Goal: Transaction & Acquisition: Book appointment/travel/reservation

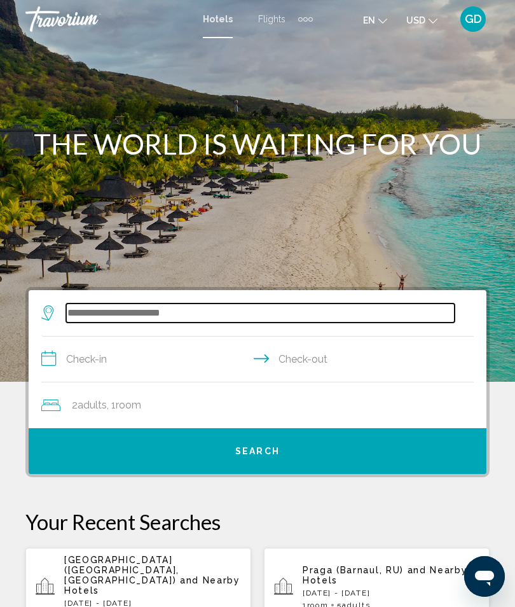
click at [101, 308] on input "Search widget" at bounding box center [260, 312] width 388 height 19
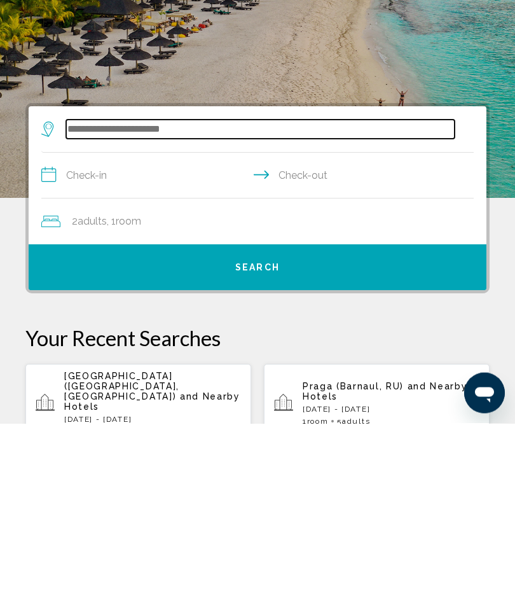
scroll to position [42, 0]
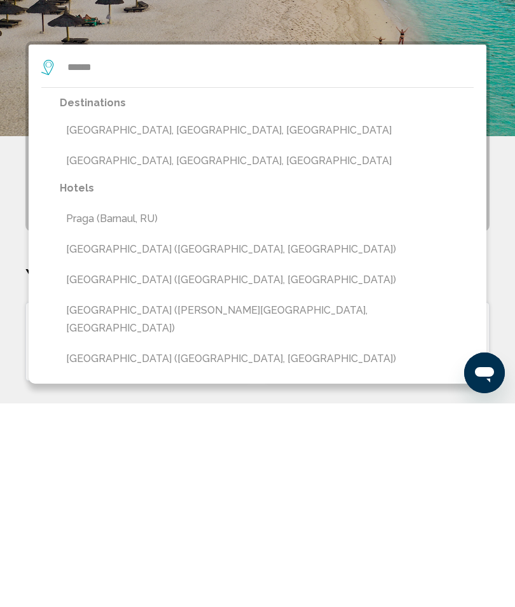
click at [260, 410] on button "Praga (Barnaul, RU)" at bounding box center [267, 422] width 414 height 24
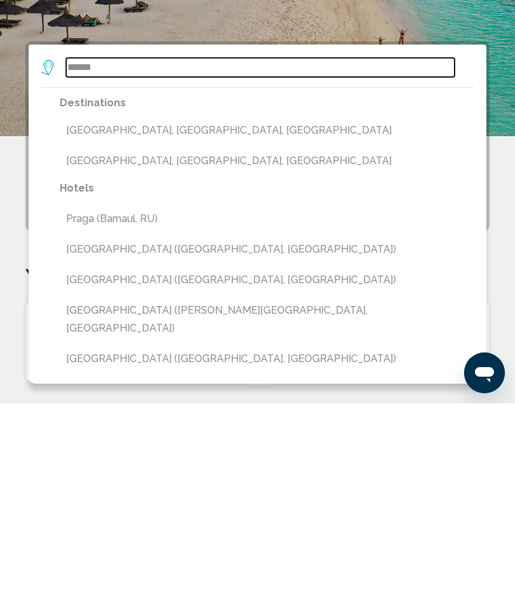
type input "**********"
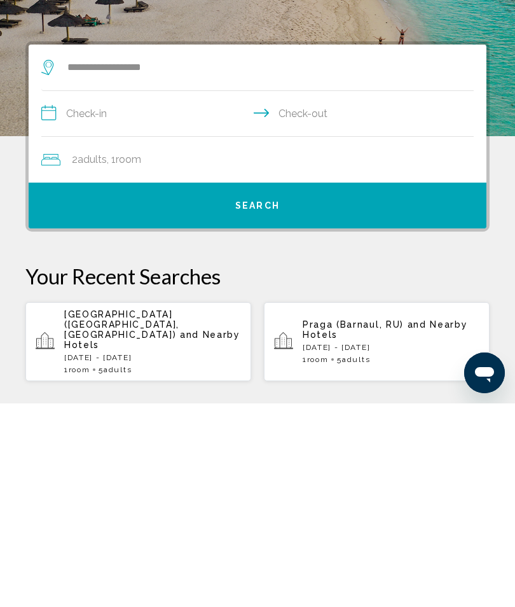
click at [252, 386] on button "Search" at bounding box center [258, 409] width 458 height 46
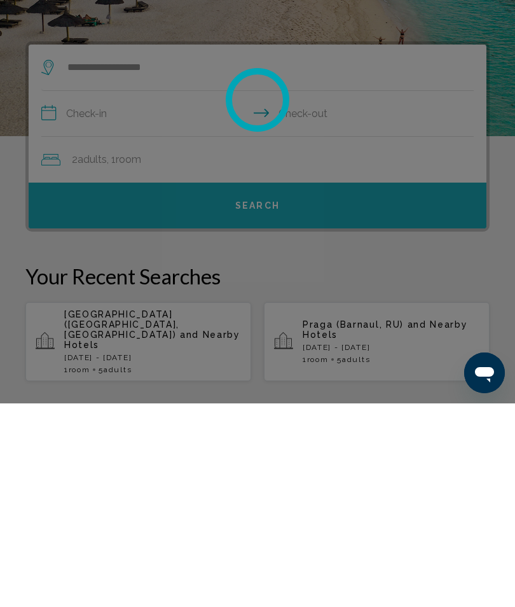
scroll to position [245, 0]
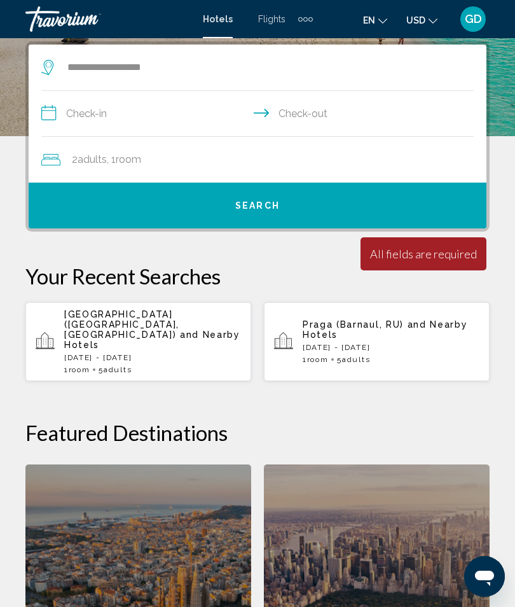
click at [137, 329] on span "and Nearby Hotels" at bounding box center [152, 339] width 176 height 20
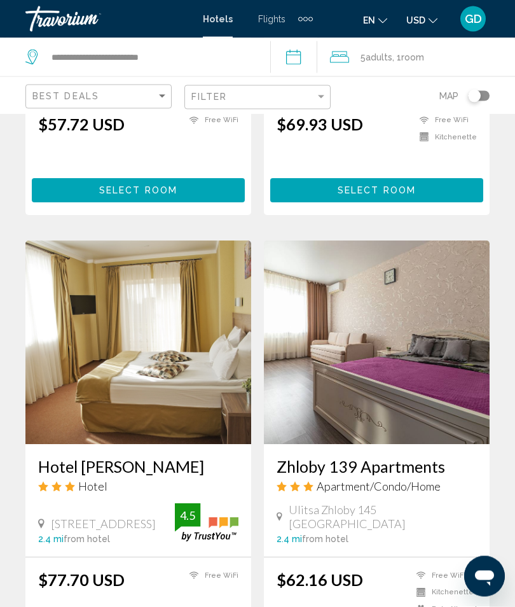
scroll to position [848, 0]
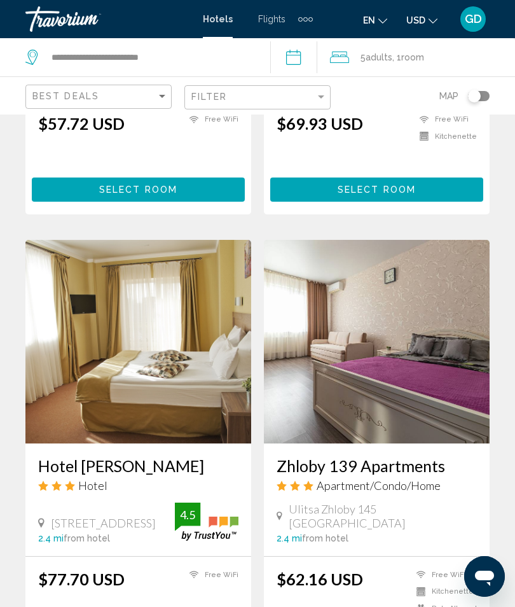
click at [149, 339] on img "Main content" at bounding box center [138, 341] width 226 height 203
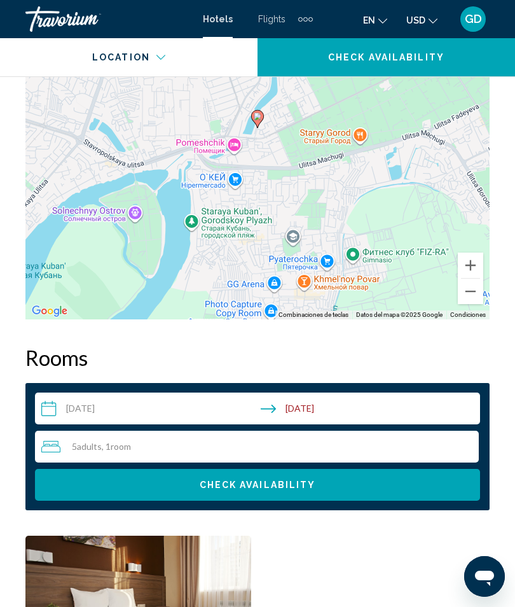
scroll to position [1743, 0]
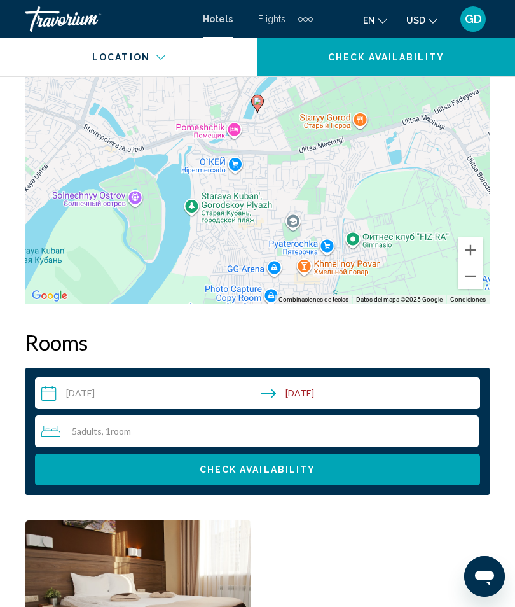
click at [120, 395] on input "**********" at bounding box center [260, 395] width 450 height 36
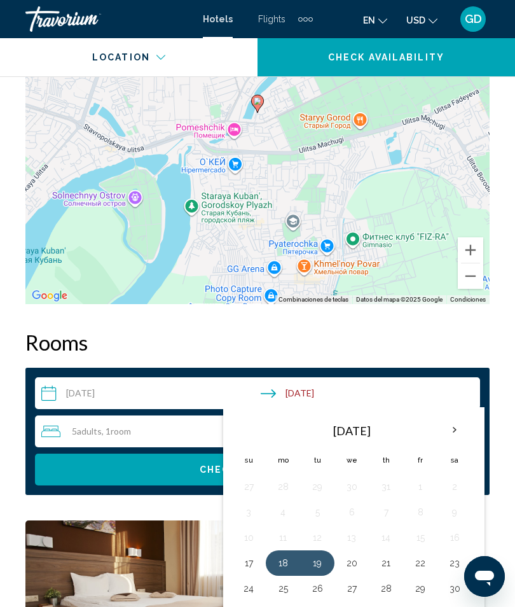
click at [284, 566] on button "18" at bounding box center [283, 563] width 20 height 18
click at [354, 561] on button "20" at bounding box center [351, 563] width 20 height 18
type input "**********"
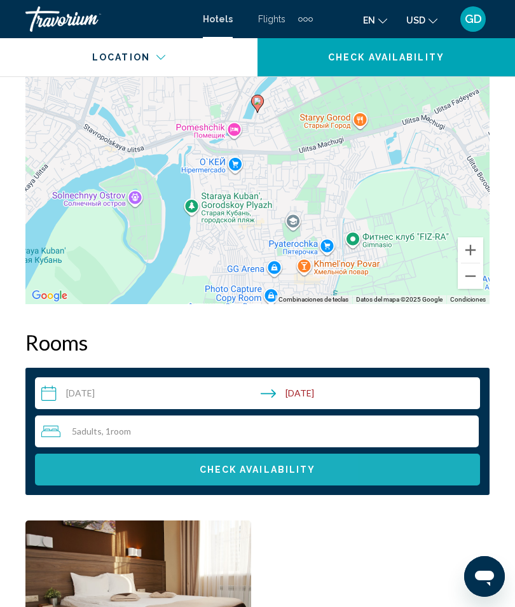
click at [280, 470] on span "Check Availability" at bounding box center [258, 470] width 116 height 10
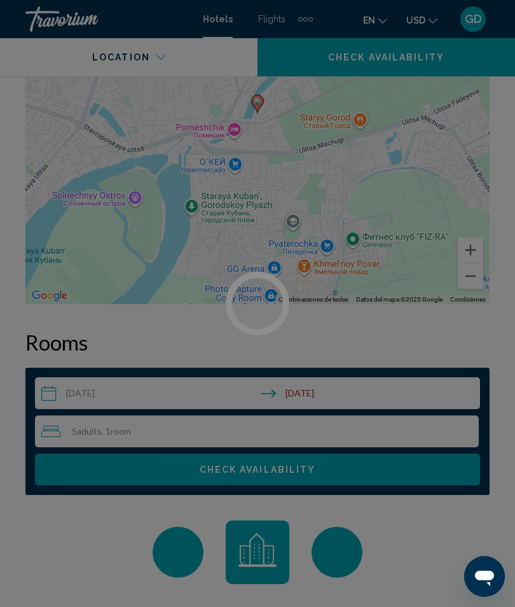
scroll to position [0, 0]
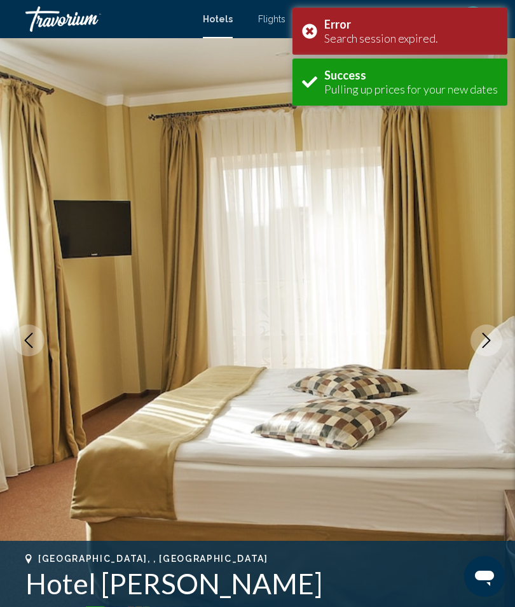
click at [311, 32] on div "Error Search session expired." at bounding box center [399, 31] width 215 height 47
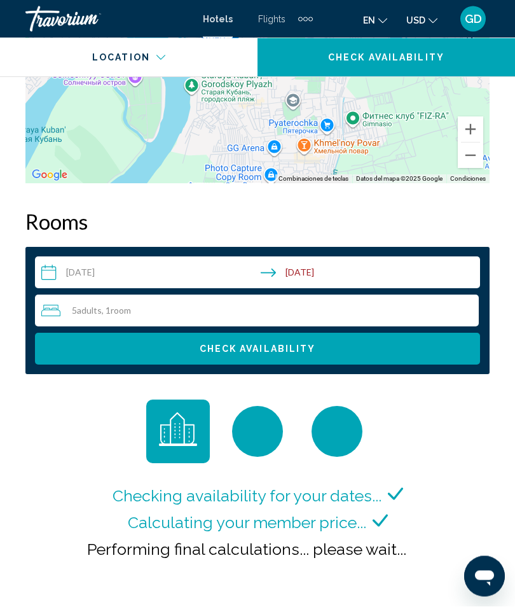
scroll to position [1836, 0]
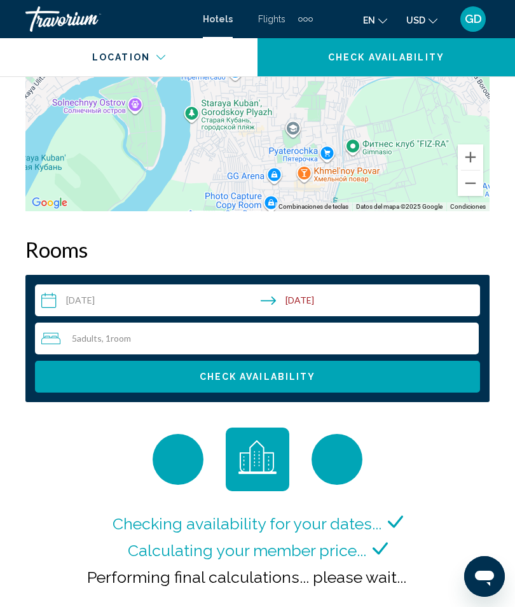
click at [309, 385] on button "Check Availability" at bounding box center [257, 376] width 445 height 32
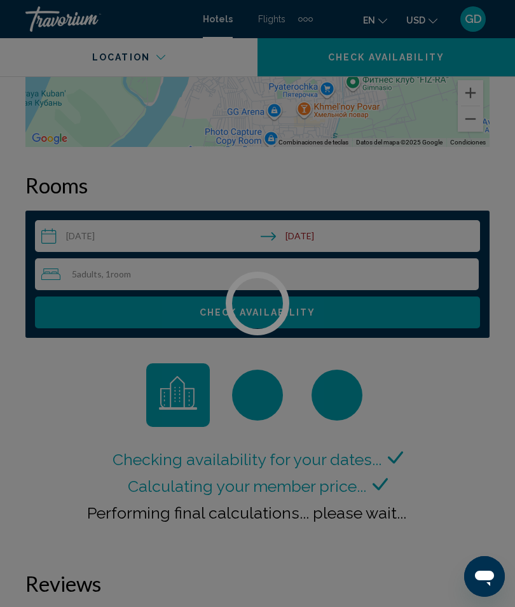
scroll to position [1996, 0]
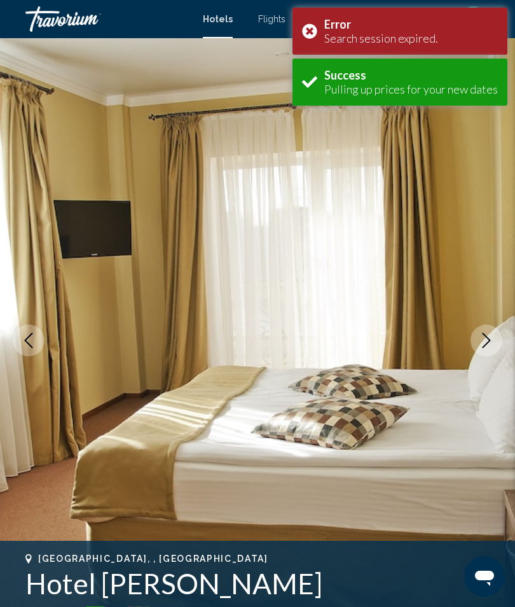
click at [207, 17] on span "Hotels" at bounding box center [218, 19] width 30 height 10
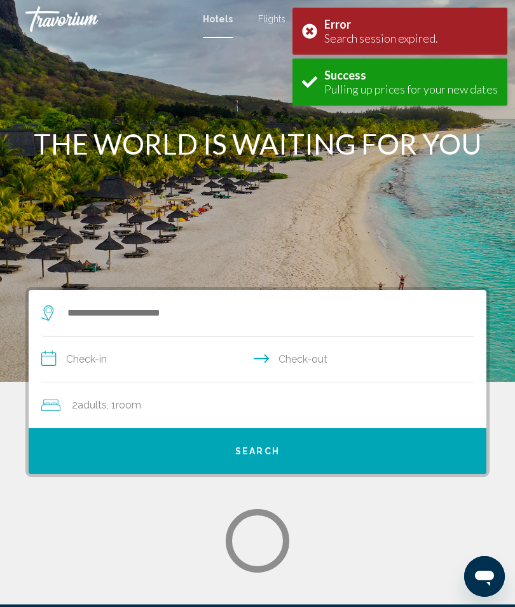
click at [309, 32] on div "Error Search session expired." at bounding box center [399, 31] width 215 height 47
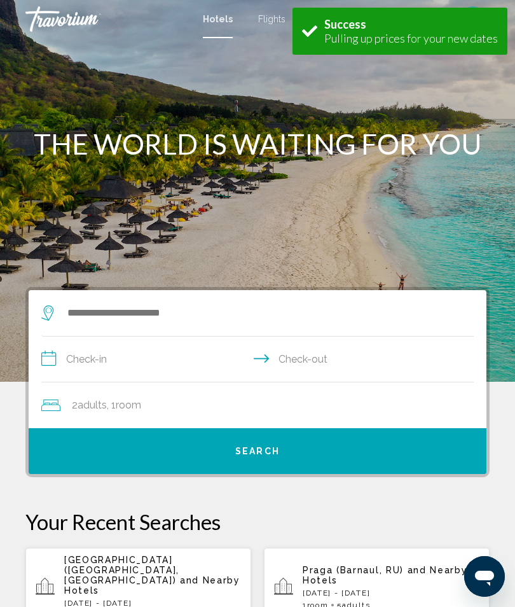
click at [219, 20] on span "Hotels" at bounding box center [218, 19] width 30 height 10
click at [220, 24] on span "Hotels" at bounding box center [218, 19] width 30 height 10
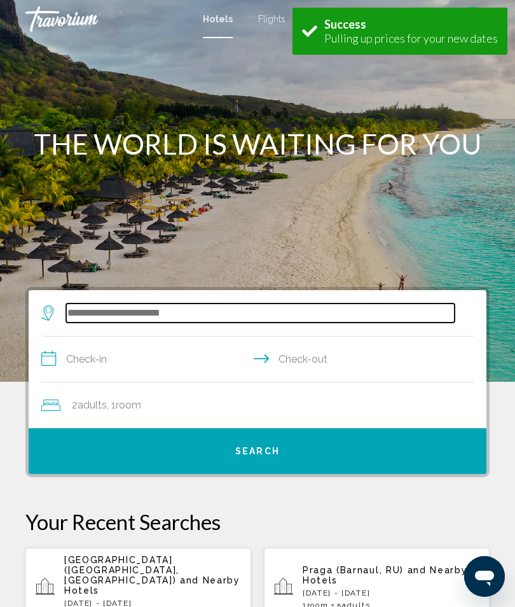
click at [143, 318] on input "Search widget" at bounding box center [260, 312] width 388 height 19
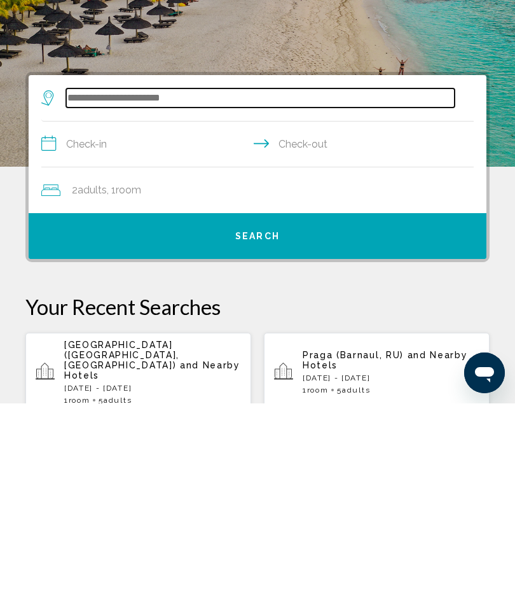
scroll to position [42, 0]
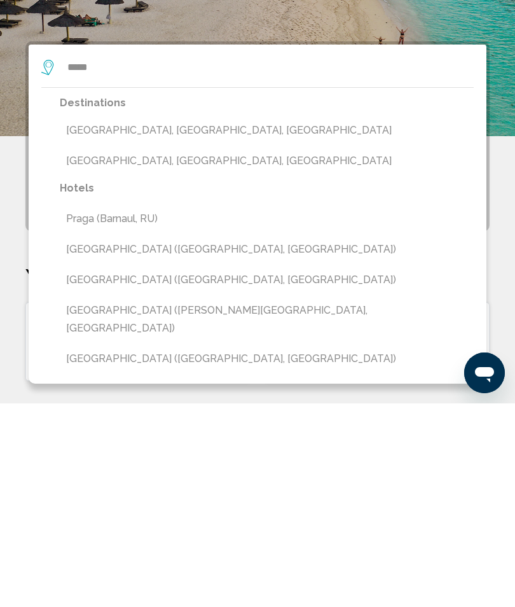
click at [150, 502] on button "[GEOGRAPHIC_DATA] ([PERSON_NAME][GEOGRAPHIC_DATA], [GEOGRAPHIC_DATA])" at bounding box center [267, 523] width 414 height 42
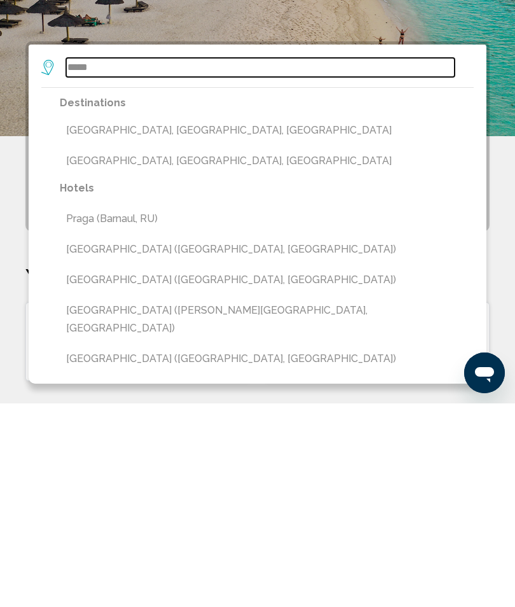
type input "**********"
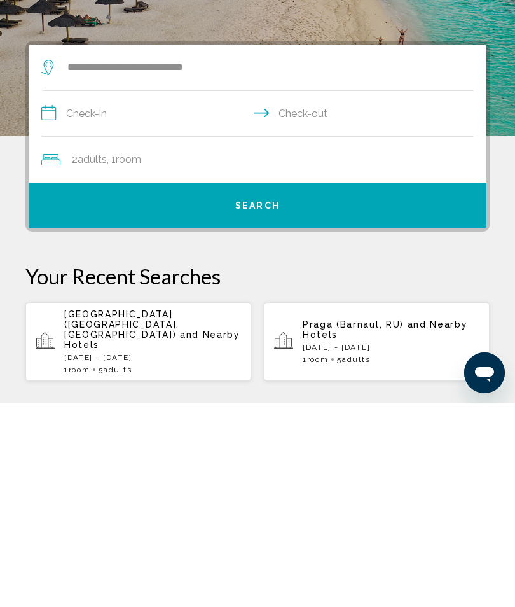
click at [151, 294] on input "**********" at bounding box center [259, 318] width 437 height 49
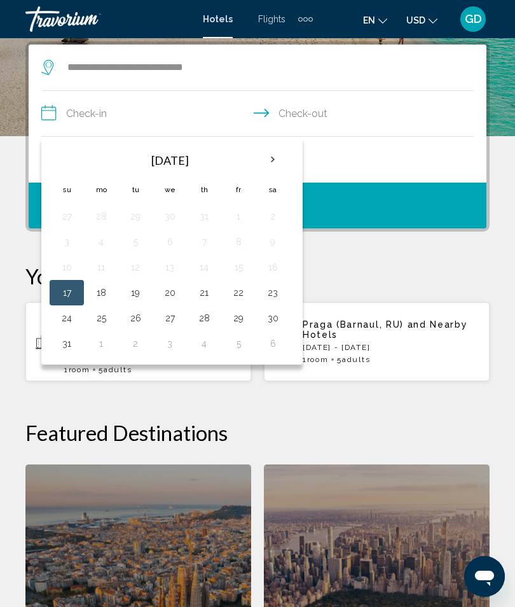
click at [97, 298] on button "18" at bounding box center [101, 293] width 20 height 18
click at [172, 294] on button "20" at bounding box center [170, 293] width 20 height 18
type input "**********"
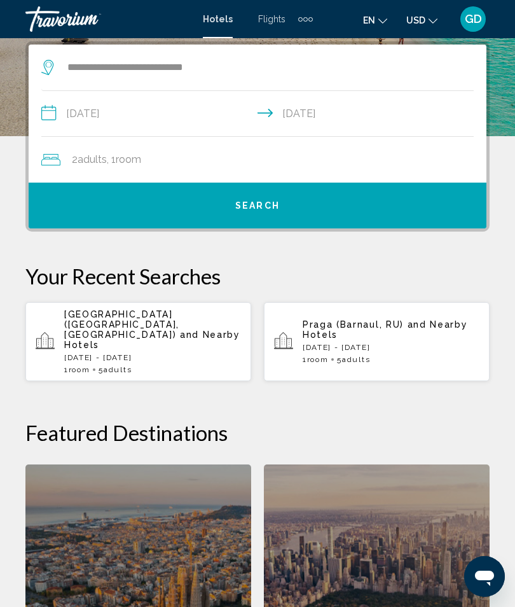
click at [84, 160] on span "Adults" at bounding box center [92, 159] width 29 height 12
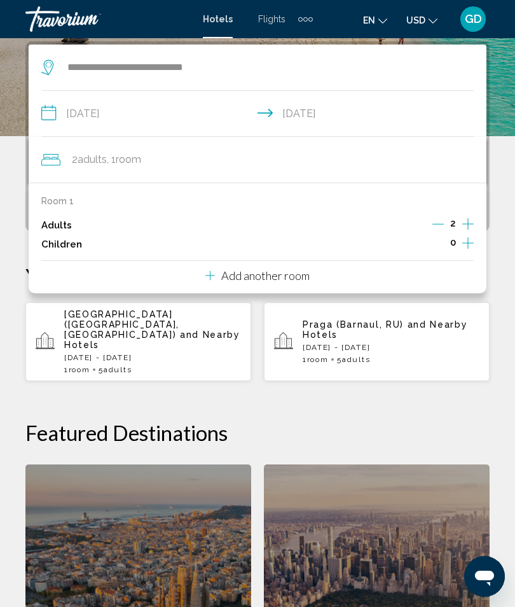
click at [458, 222] on div "2" at bounding box center [452, 225] width 41 height 19
click at [465, 217] on icon "Increment adults" at bounding box center [467, 223] width 11 height 15
click at [465, 220] on icon "Increment adults" at bounding box center [467, 223] width 11 height 15
click at [462, 223] on icon "Increment adults" at bounding box center [467, 223] width 11 height 15
click at [372, 420] on h2 "Featured Destinations" at bounding box center [257, 432] width 464 height 25
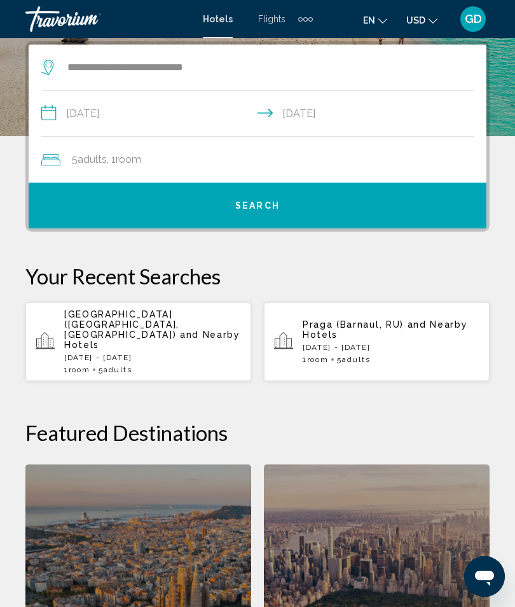
click at [262, 208] on span "Search" at bounding box center [257, 206] width 45 height 10
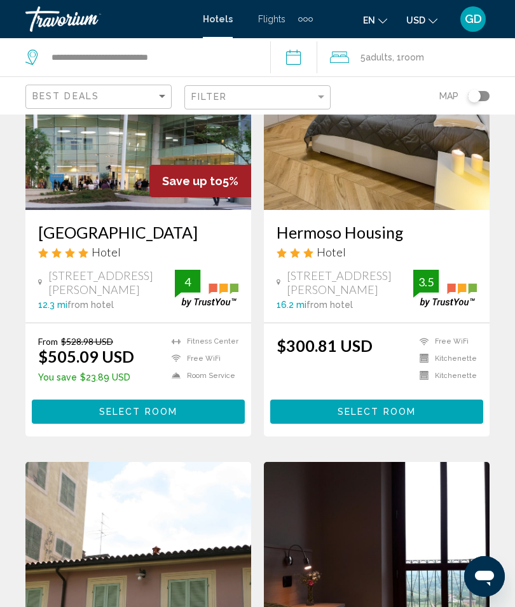
scroll to position [640, 0]
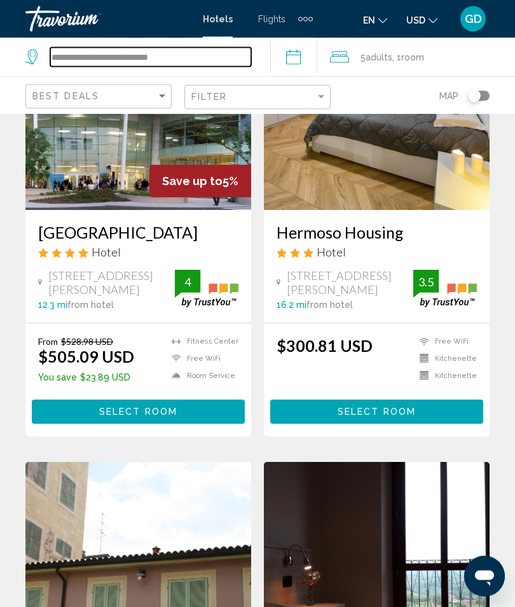
click at [130, 59] on input "**********" at bounding box center [150, 57] width 201 height 19
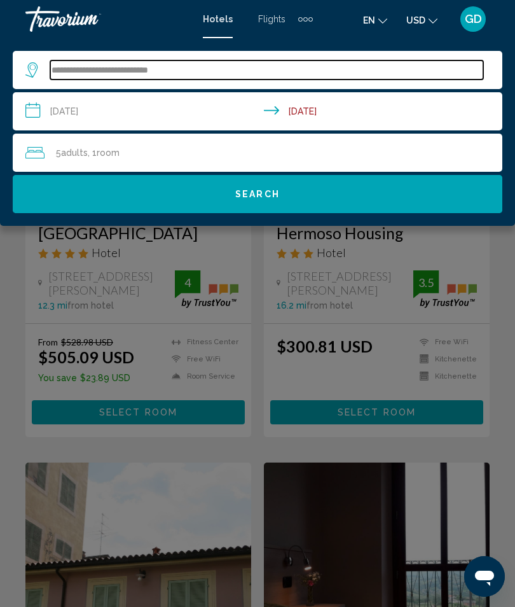
click at [168, 71] on input "**********" at bounding box center [266, 69] width 433 height 19
type input "*****"
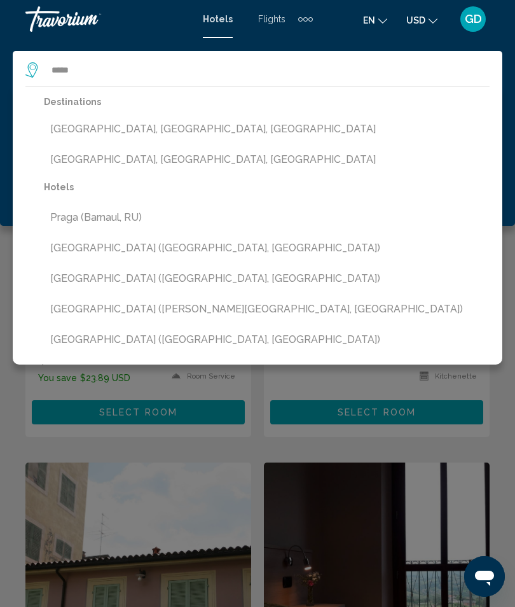
click at [142, 277] on button "[GEOGRAPHIC_DATA] ([GEOGRAPHIC_DATA], [GEOGRAPHIC_DATA])" at bounding box center [267, 278] width 446 height 24
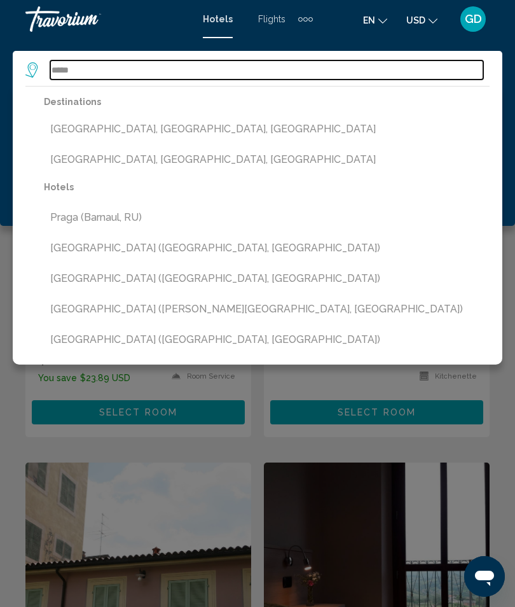
type input "**********"
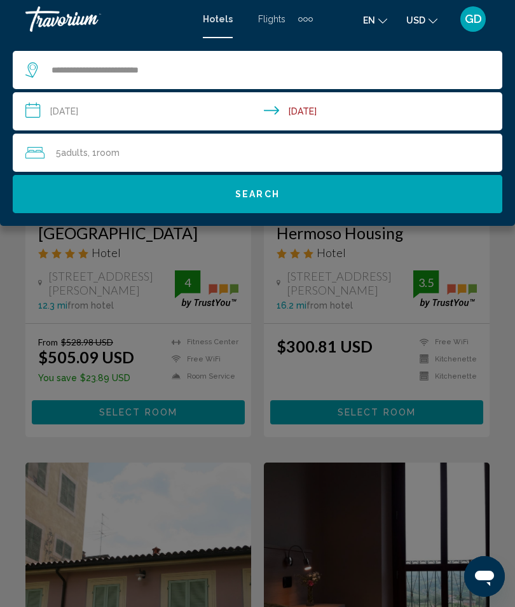
click at [270, 203] on button "Search" at bounding box center [258, 194] width 490 height 38
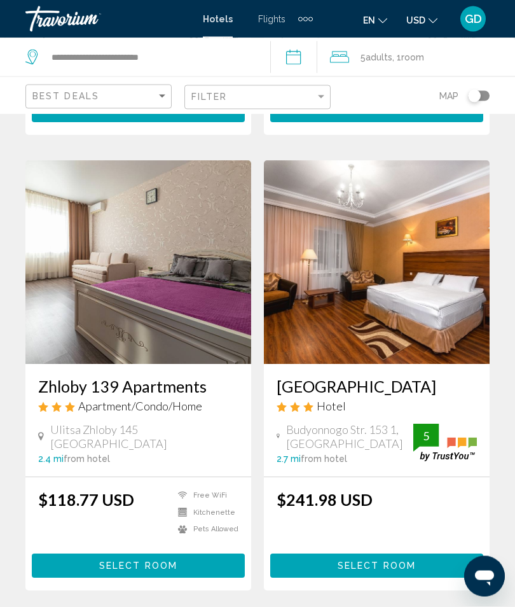
scroll to position [926, 0]
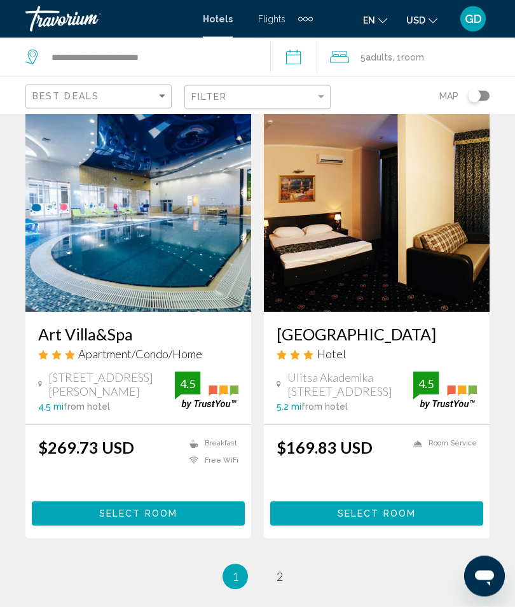
click at [141, 518] on button "Select Room" at bounding box center [138, 514] width 213 height 24
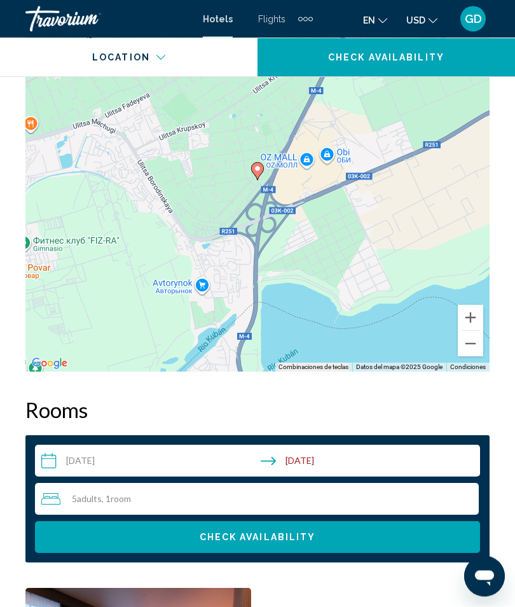
scroll to position [1676, 0]
click at [281, 537] on button "Check Availability" at bounding box center [257, 537] width 445 height 32
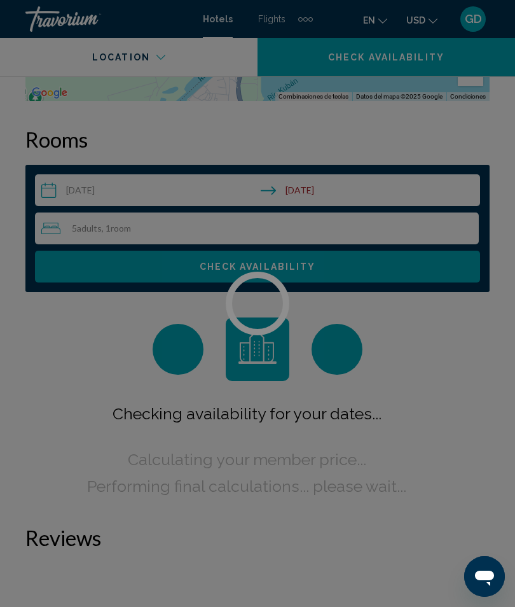
scroll to position [1989, 0]
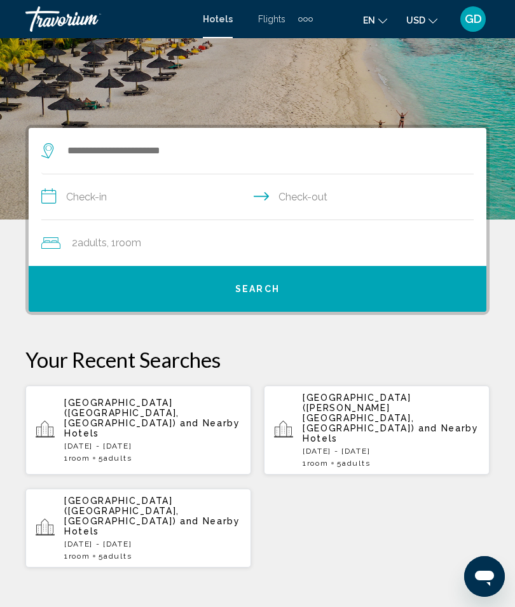
scroll to position [161, 0]
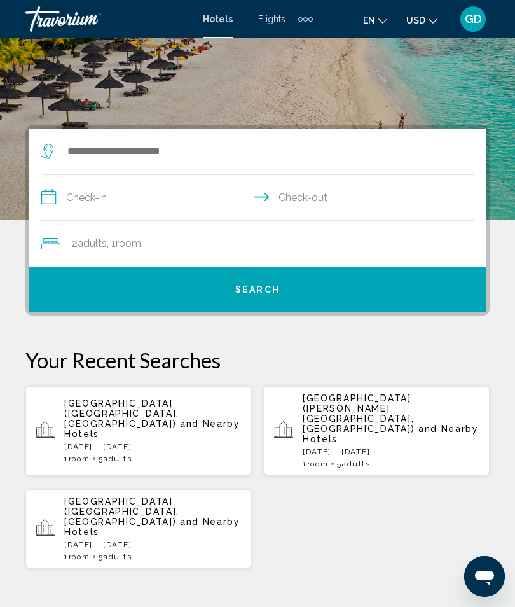
click at [179, 442] on p "[DATE] - [DATE]" at bounding box center [152, 446] width 177 height 9
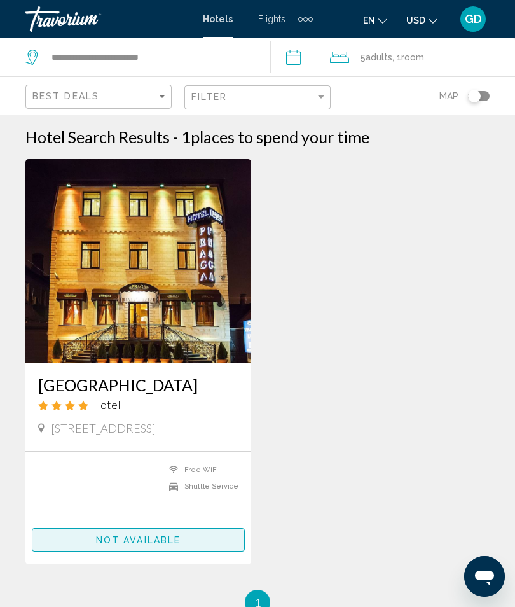
click at [135, 545] on span "Not available" at bounding box center [138, 540] width 85 height 10
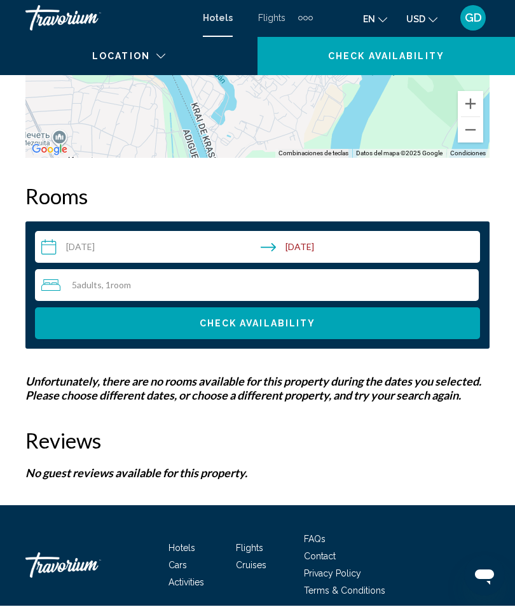
scroll to position [1888, 0]
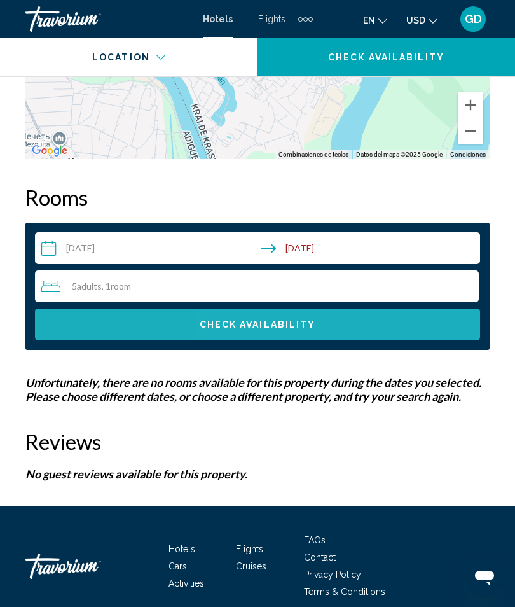
click at [334, 326] on button "Check Availability" at bounding box center [257, 324] width 445 height 32
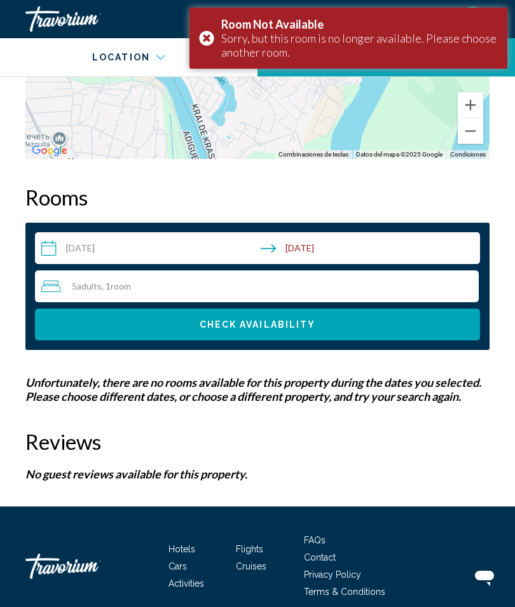
click at [199, 48] on div "Room Not Available Sorry, but this room is no longer available. Please choose a…" at bounding box center [348, 38] width 318 height 61
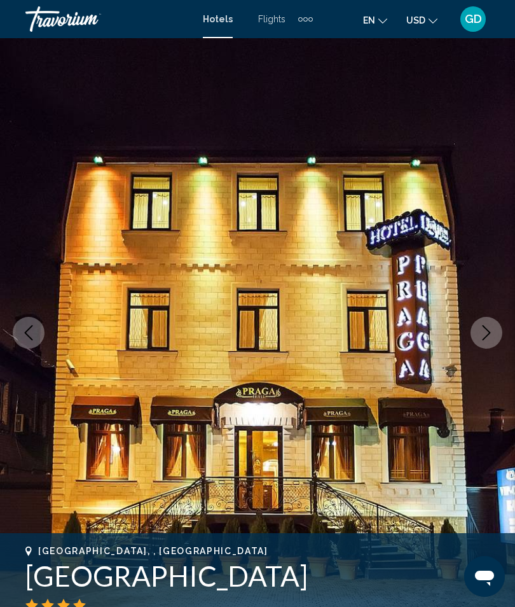
scroll to position [0, 0]
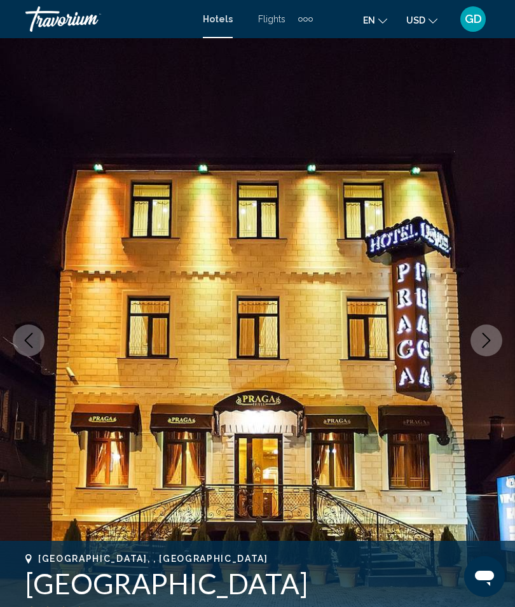
click at [28, 347] on icon "Previous image" at bounding box center [28, 340] width 15 height 15
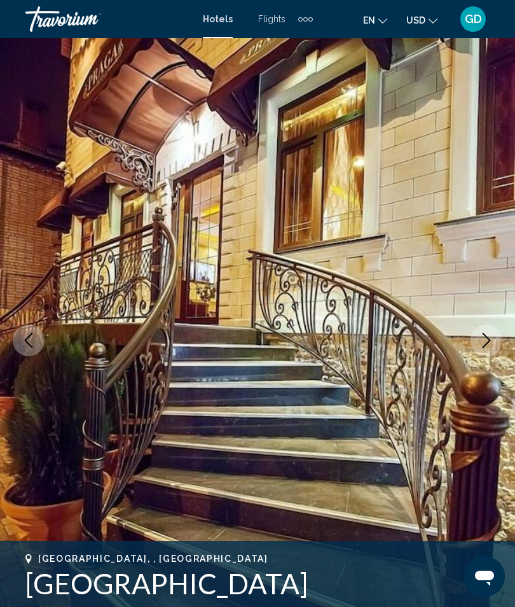
click at [378, 22] on icon "Change language" at bounding box center [382, 21] width 9 height 9
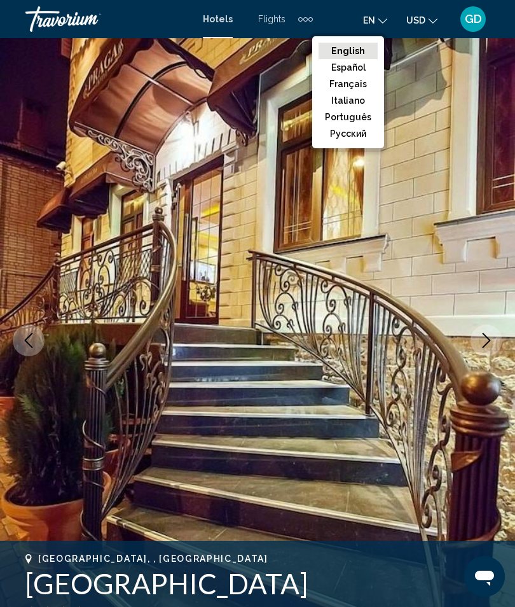
click at [346, 71] on button "Español" at bounding box center [348, 67] width 59 height 17
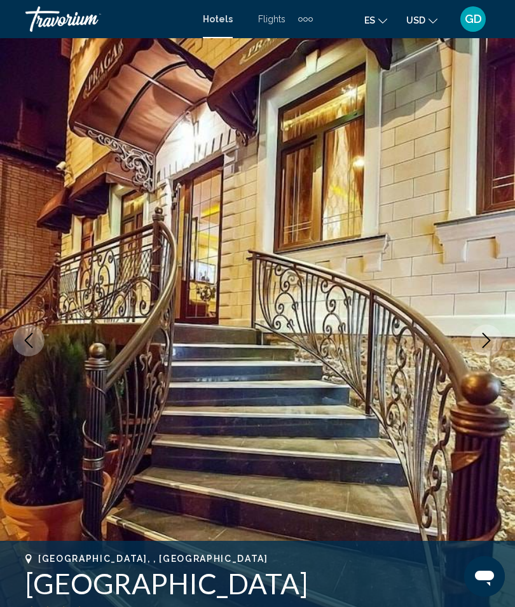
click at [209, 24] on span "Hotels" at bounding box center [218, 19] width 30 height 10
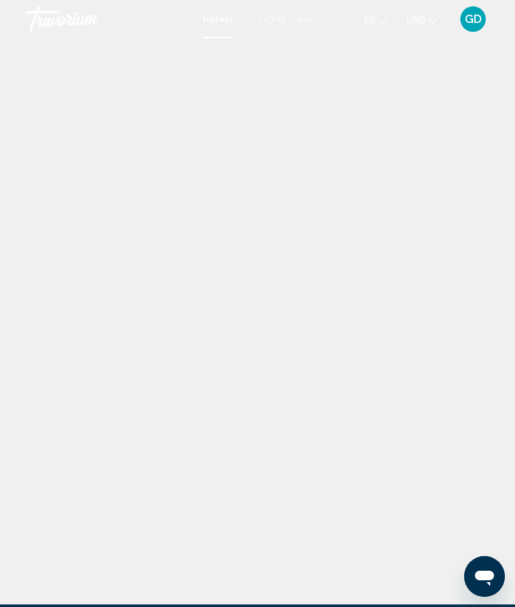
click at [209, 23] on span "Hotels" at bounding box center [218, 19] width 30 height 10
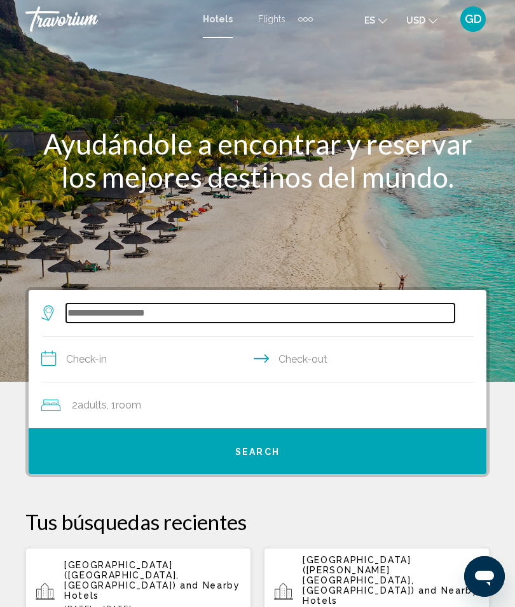
click at [97, 309] on input "Search widget" at bounding box center [260, 312] width 388 height 19
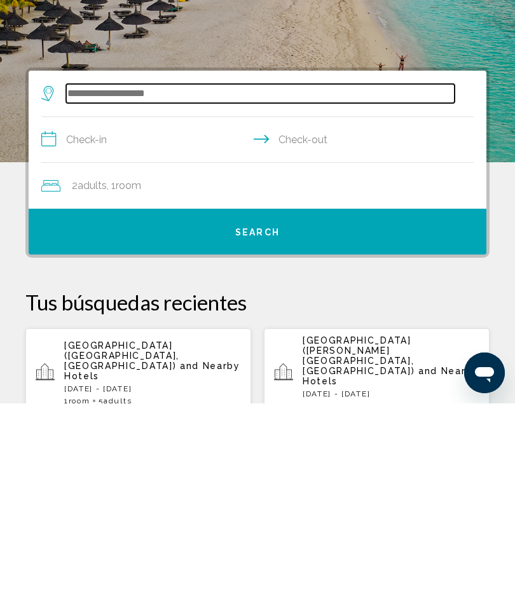
scroll to position [42, 0]
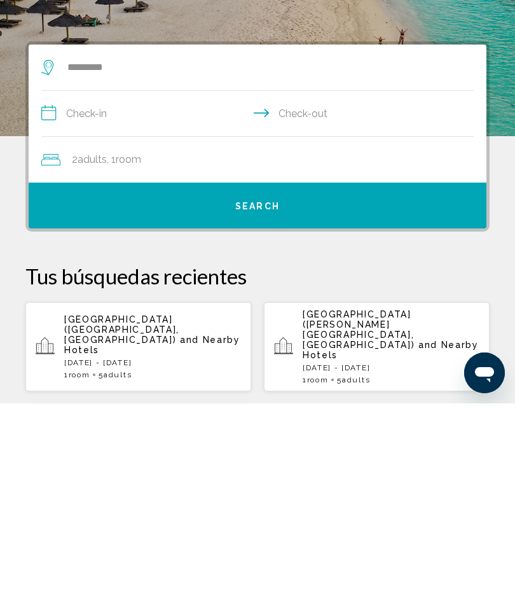
click at [131, 307] on button "Costarica (Bibione, IT)" at bounding box center [258, 319] width 397 height 24
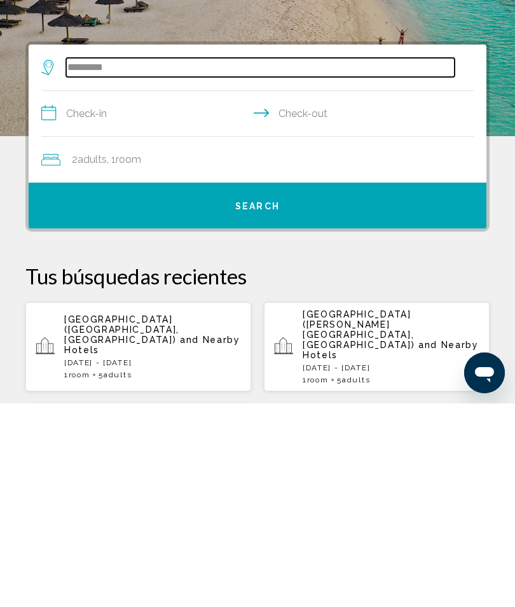
type input "**********"
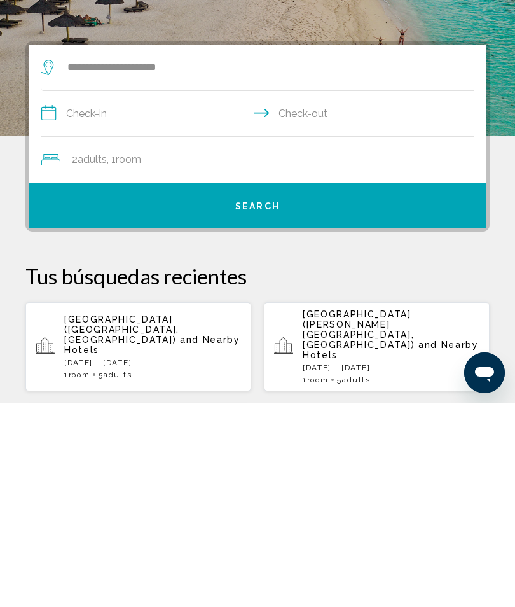
click at [95, 294] on input "**********" at bounding box center [259, 318] width 437 height 49
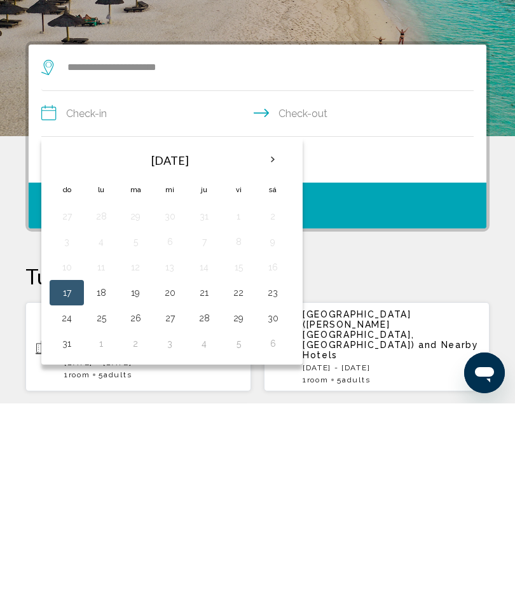
scroll to position [245, 0]
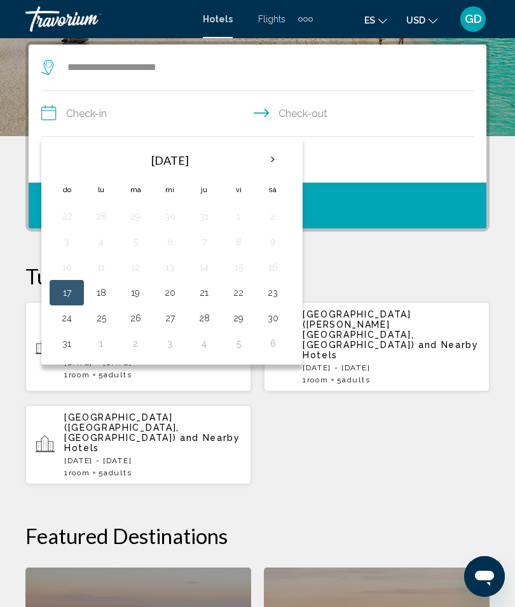
click at [97, 298] on button "18" at bounding box center [101, 293] width 20 height 18
click at [170, 288] on button "20" at bounding box center [170, 293] width 20 height 18
type input "**********"
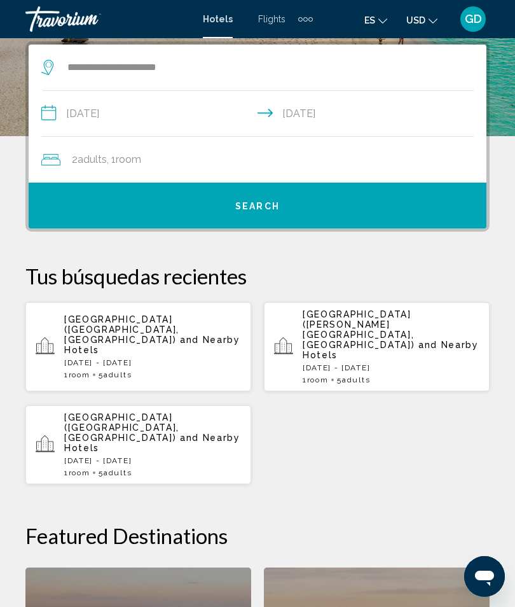
click at [97, 163] on span "Adults" at bounding box center [92, 159] width 29 height 12
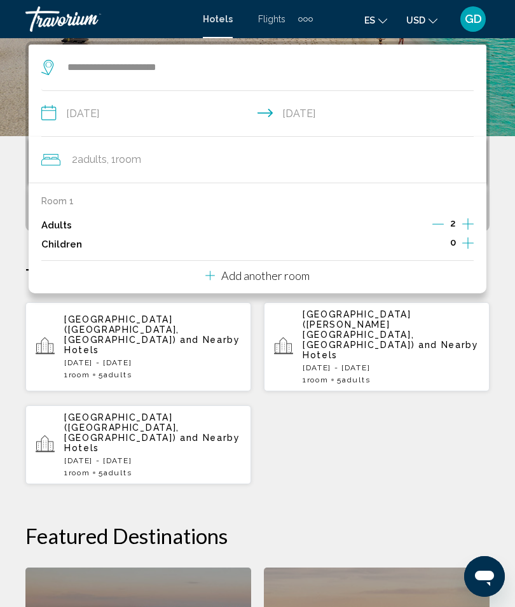
click at [94, 167] on span "2 Adult Adults" at bounding box center [89, 160] width 35 height 18
click at [469, 222] on icon "Increment adults" at bounding box center [467, 223] width 11 height 15
click at [302, 434] on div "[GEOGRAPHIC_DATA] ([GEOGRAPHIC_DATA], [GEOGRAPHIC_DATA]) and Nearby Hotels [GEO…" at bounding box center [257, 392] width 464 height 183
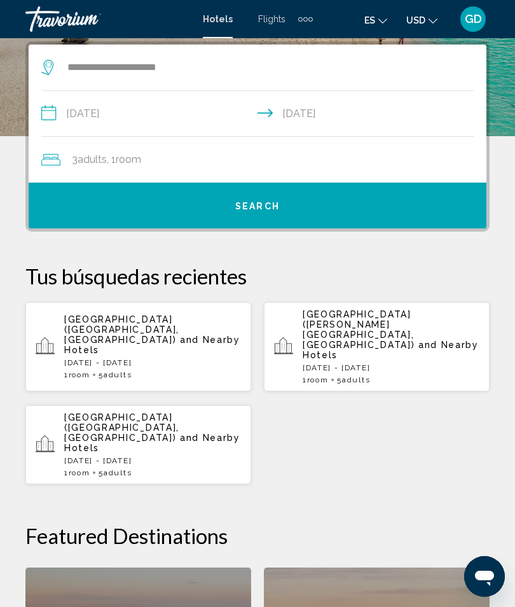
click at [254, 212] on button "Search" at bounding box center [258, 205] width 458 height 46
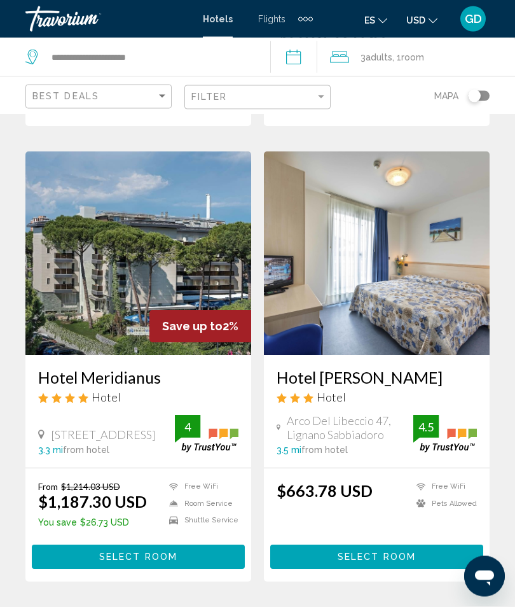
scroll to position [2372, 0]
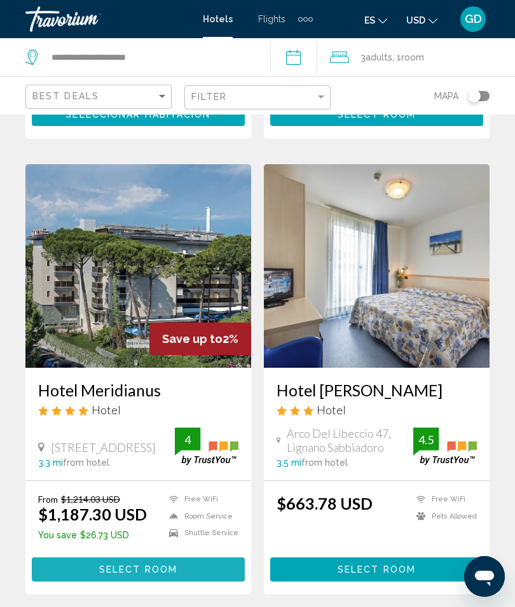
click at [163, 565] on span "Select Room" at bounding box center [138, 570] width 78 height 10
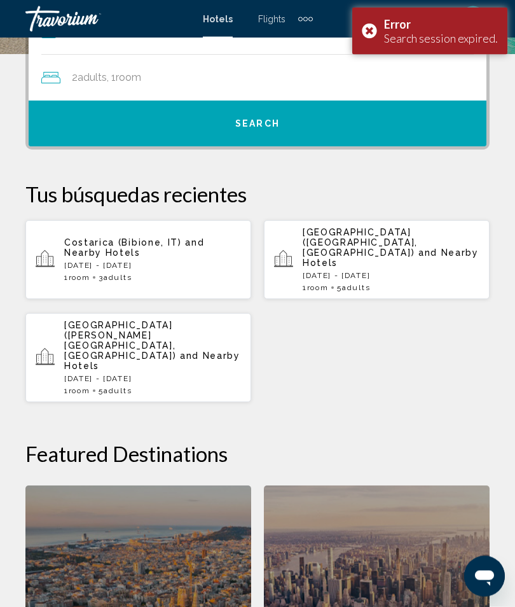
scroll to position [333, 0]
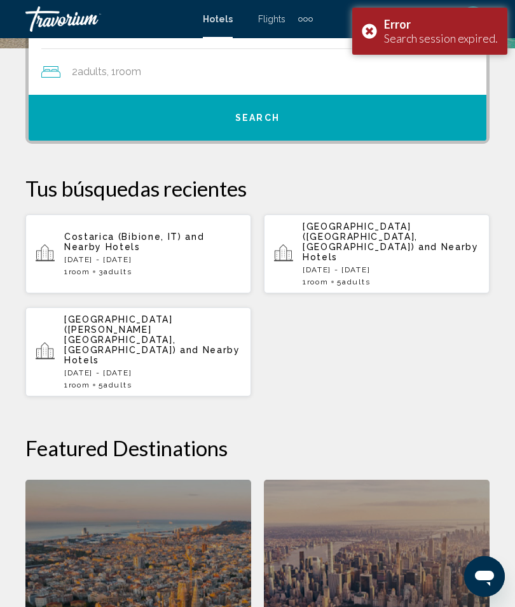
click at [144, 243] on div "Costarica ([GEOGRAPHIC_DATA], [GEOGRAPHIC_DATA]) and Nearby Hotels [DATE] - [DA…" at bounding box center [152, 253] width 177 height 45
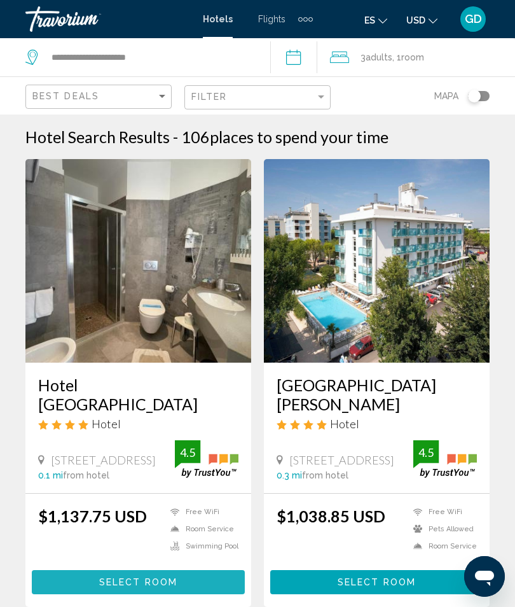
click at [169, 577] on span "Select Room" at bounding box center [138, 582] width 78 height 10
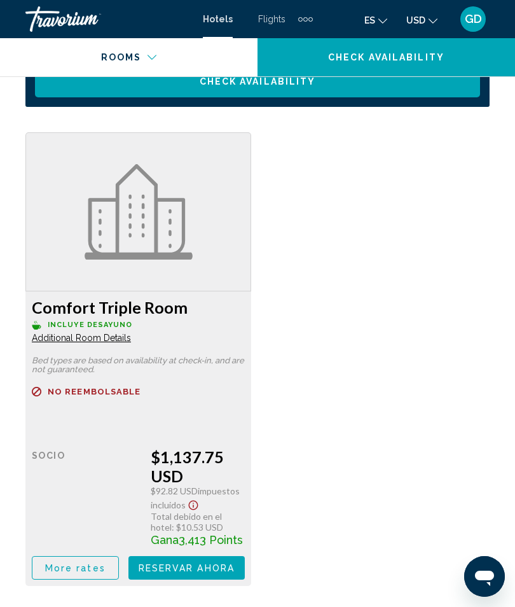
scroll to position [2130, 0]
